Goal: Transaction & Acquisition: Purchase product/service

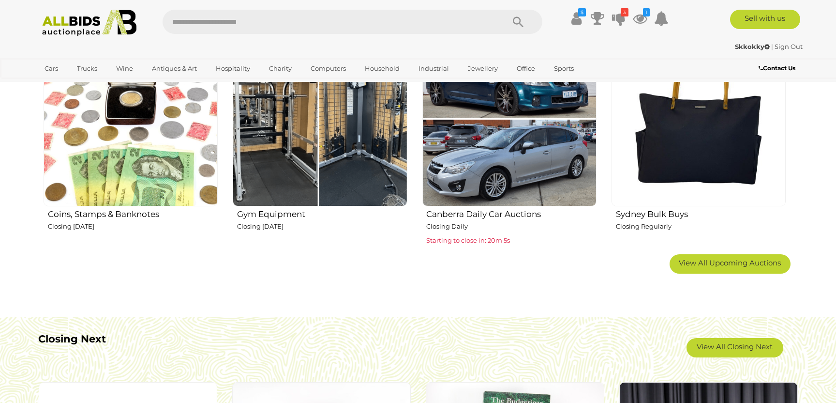
scroll to position [645, 0]
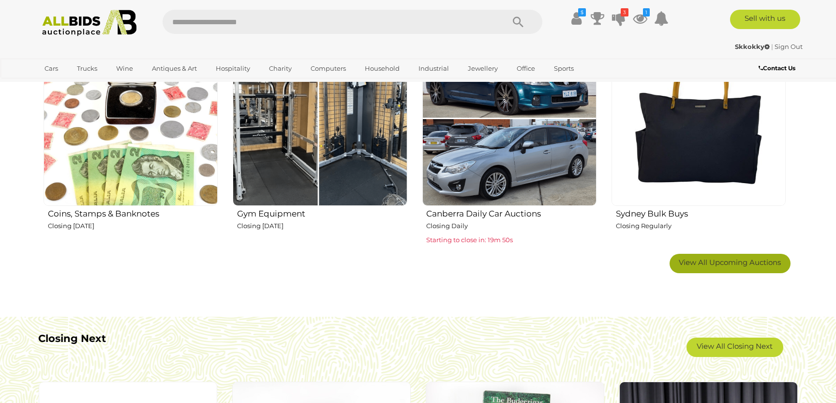
click at [708, 260] on span "View All Upcoming Auctions" at bounding box center [730, 261] width 102 height 9
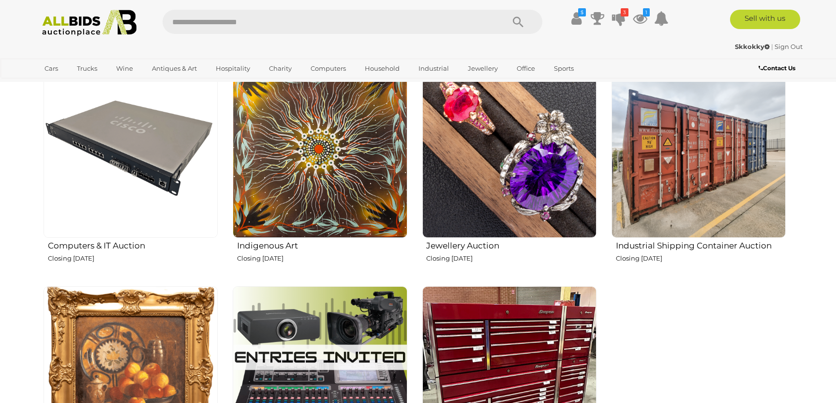
scroll to position [1451, 0]
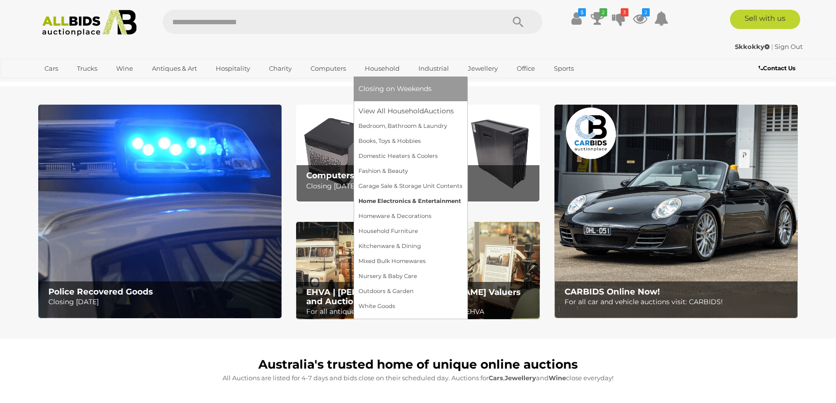
click at [373, 199] on link "Home Electronics & Entertainment" at bounding box center [410, 201] width 104 height 15
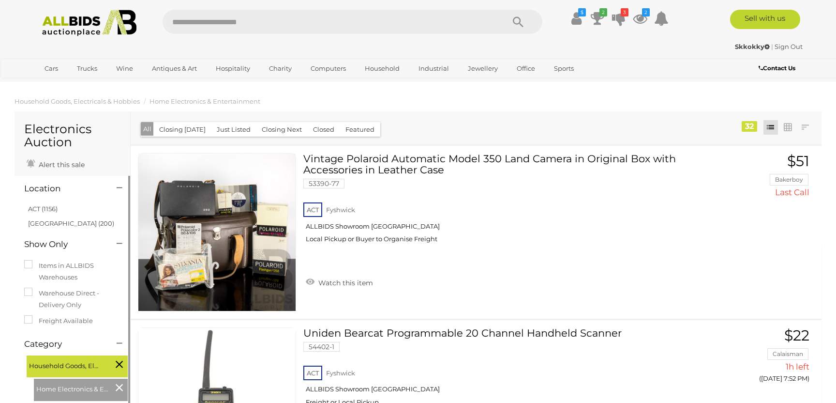
click at [44, 208] on link "ACT (1156)" at bounding box center [43, 209] width 30 height 8
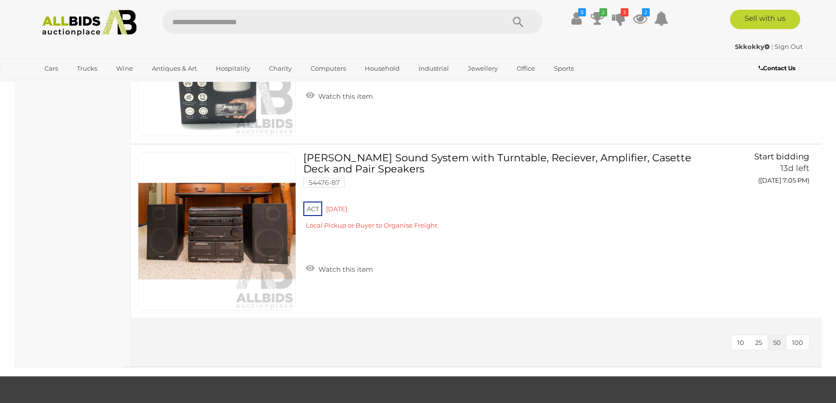
scroll to position [1397, 0]
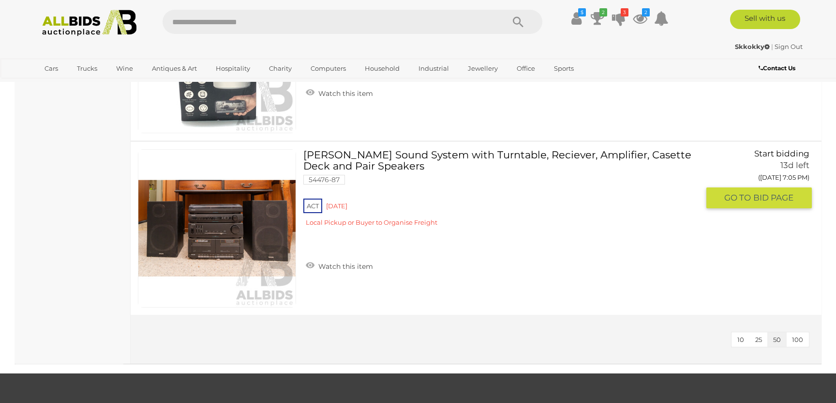
click at [340, 205] on div "ACT Red Hill Local Pickup or Buyer to Organise Freight" at bounding box center [501, 214] width 396 height 37
